Goal: Task Accomplishment & Management: Manage account settings

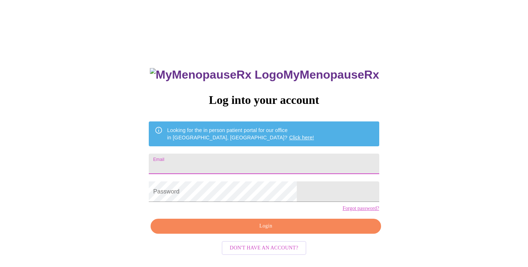
click at [243, 159] on input "Email" at bounding box center [264, 164] width 230 height 21
type input "cr_mcnulty@msn.com"
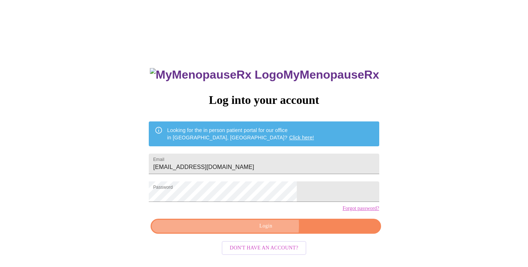
click at [259, 231] on span "Login" at bounding box center [265, 226] width 213 height 9
click at [230, 231] on span "Login" at bounding box center [265, 226] width 213 height 9
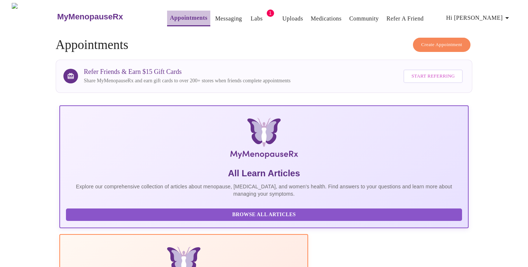
click at [178, 15] on link "Appointments" at bounding box center [188, 18] width 37 height 10
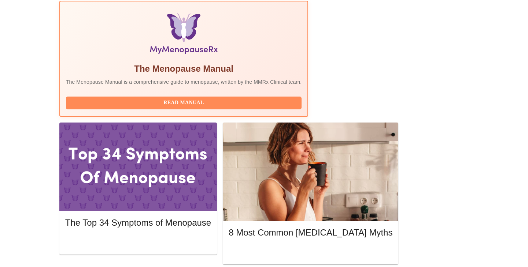
scroll to position [234, 0]
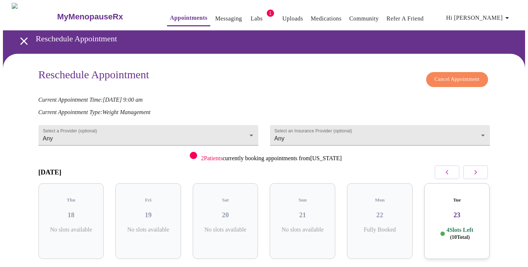
click at [23, 40] on icon "open drawer" at bounding box center [23, 40] width 7 height 7
